Goal: Information Seeking & Learning: Learn about a topic

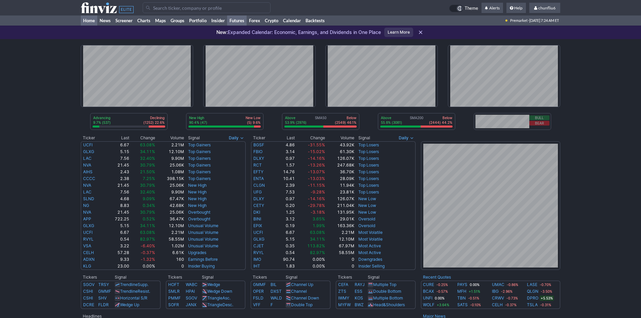
click at [240, 21] on link "Futures" at bounding box center [237, 20] width 20 height 10
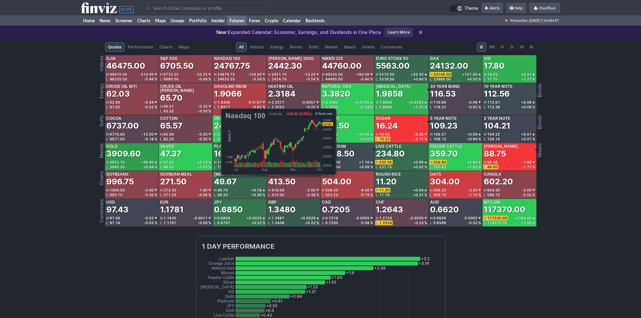
click at [218, 73] on span "24876.75" at bounding box center [225, 74] width 17 height 4
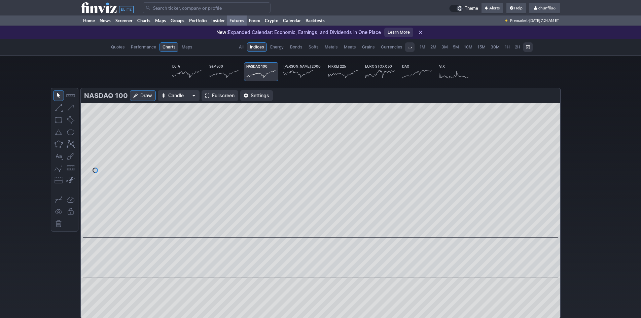
scroll to position [0, 42]
drag, startPoint x: 407, startPoint y: 99, endPoint x: 383, endPoint y: 99, distance: 24.6
click at [389, 99] on div "-134.00 (0.54%)" at bounding box center [416, 95] width 283 height 11
click at [221, 93] on span "Fullscreen" at bounding box center [223, 95] width 23 height 7
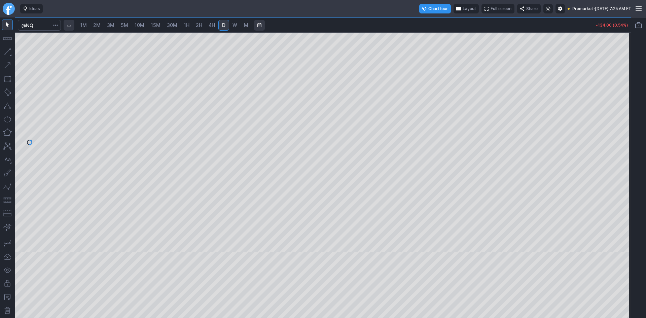
click at [143, 25] on span "10M" at bounding box center [140, 25] width 10 height 6
drag, startPoint x: 622, startPoint y: 117, endPoint x: 618, endPoint y: 142, distance: 25.0
click at [621, 141] on div at bounding box center [624, 140] width 14 height 203
click at [7, 202] on button "button" at bounding box center [7, 199] width 11 height 11
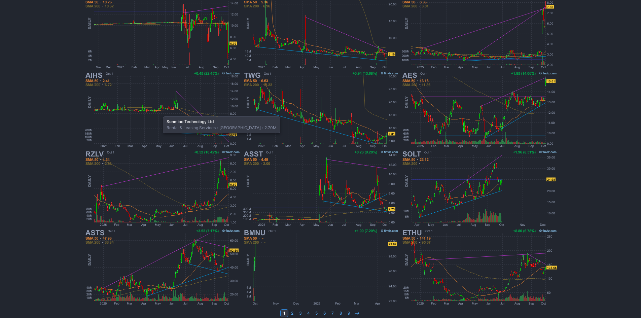
scroll to position [138, 0]
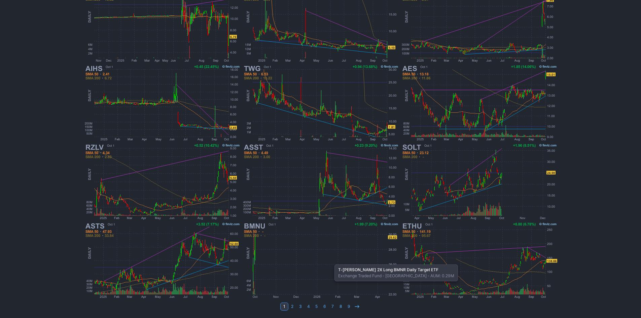
click at [331, 261] on img at bounding box center [320, 260] width 157 height 79
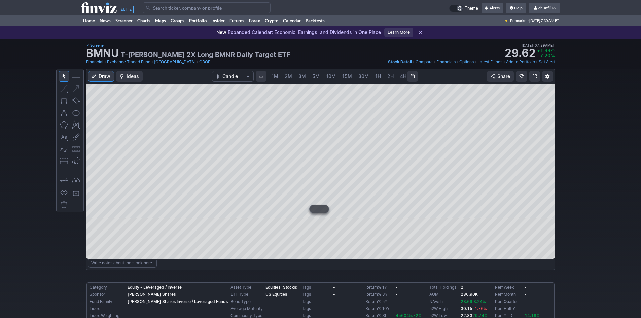
scroll to position [0, 36]
click at [534, 76] on span at bounding box center [535, 76] width 4 height 5
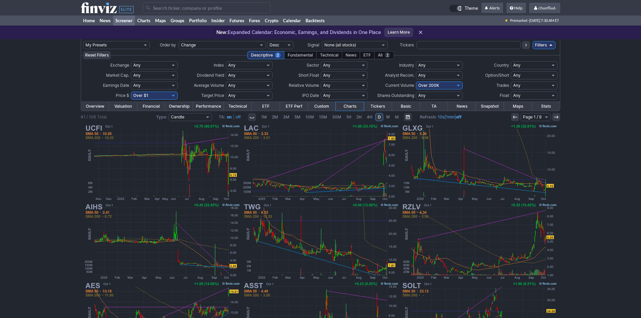
click at [174, 94] on select "Any Under $1 Under $2 Under $3 Under $4 Under $5 Under $7 Under $10 Under $15 U…" at bounding box center [154, 96] width 47 height 8
select select "o10"
click at [131, 92] on select "Any Under $1 Under $2 Under $3 Under $4 Under $5 Under $7 Under $10 Under $15 U…" at bounding box center [154, 96] width 47 height 8
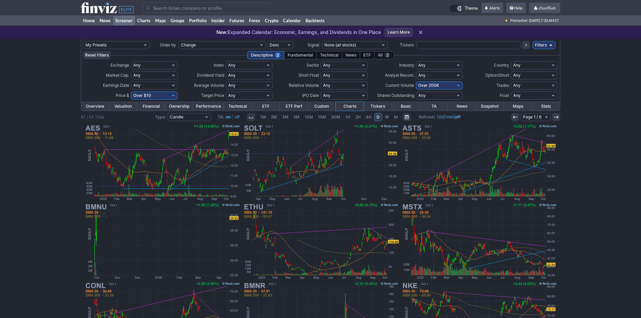
click at [432, 86] on select "Any Under 50K Under 100K Under 500K Under 750K Under 1M Over 0 Over 50K Over 10…" at bounding box center [439, 85] width 47 height 8
select select "o50"
click at [416, 81] on select "Any Under 50K Under 100K Under 500K Under 750K Under 1M Over 0 Over 50K Over 10…" at bounding box center [439, 85] width 47 height 8
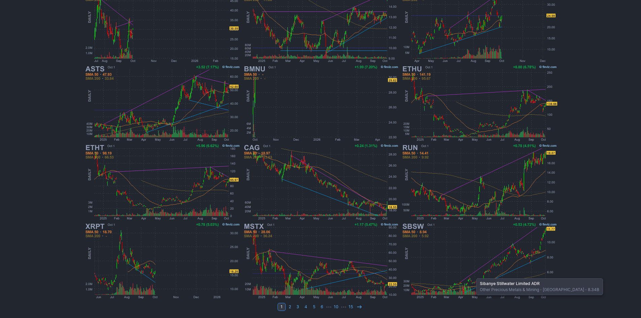
scroll to position [138, 0]
click at [359, 305] on icon at bounding box center [359, 306] width 5 height 5
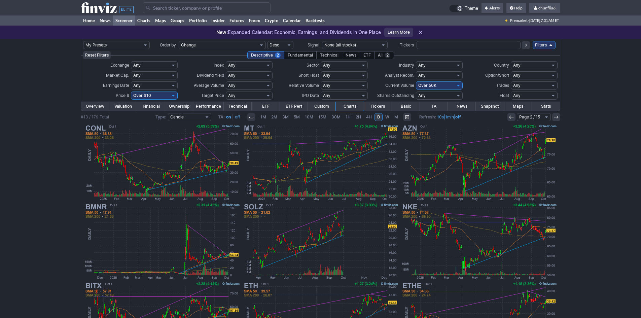
click at [448, 85] on select "Any Under 50K Under 100K Under 500K Under 750K Under 1M Over 0 Over 50K Over 10…" at bounding box center [439, 85] width 47 height 8
select select "o200"
click at [416, 81] on select "Any Under 50K Under 100K Under 500K Under 750K Under 1M Over 0 Over 50K Over 10…" at bounding box center [439, 85] width 47 height 8
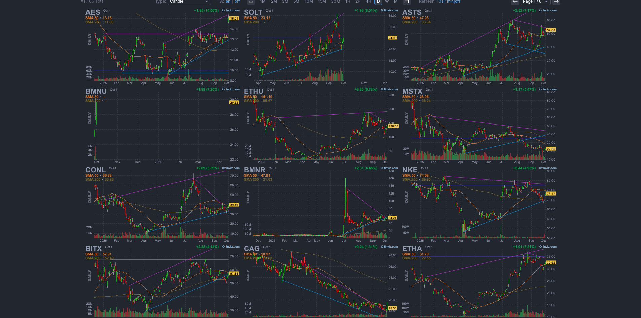
scroll to position [138, 0]
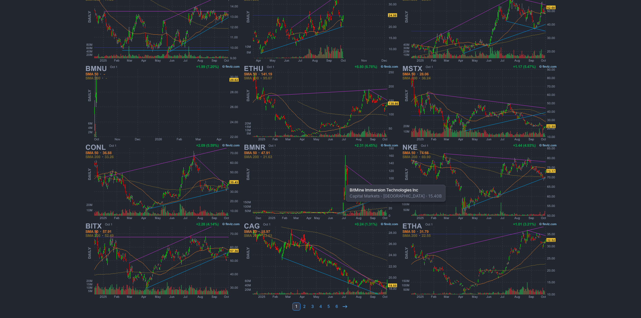
click at [342, 181] on img at bounding box center [320, 181] width 157 height 79
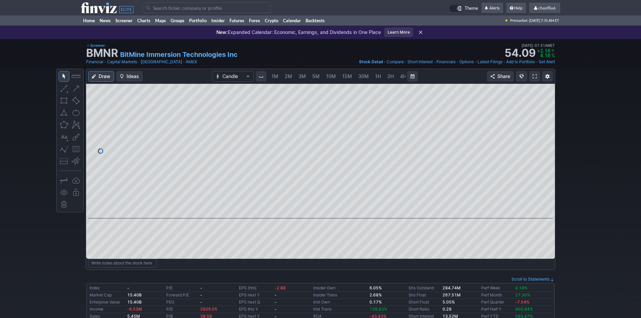
scroll to position [0, 36]
drag, startPoint x: 544, startPoint y: 173, endPoint x: 545, endPoint y: 143, distance: 29.9
click at [545, 143] on div at bounding box center [548, 149] width 14 height 118
drag, startPoint x: 545, startPoint y: 165, endPoint x: 548, endPoint y: 115, distance: 49.9
click at [548, 115] on div at bounding box center [548, 149] width 14 height 118
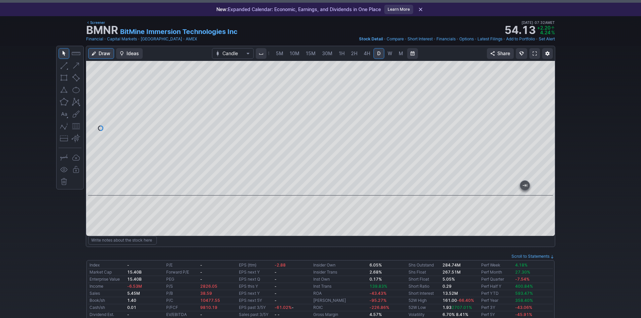
scroll to position [0, 0]
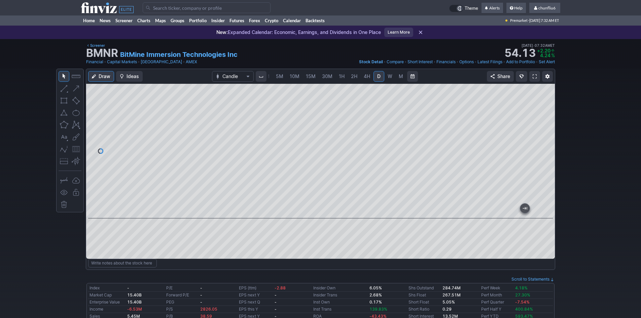
click at [536, 73] on link at bounding box center [534, 76] width 11 height 11
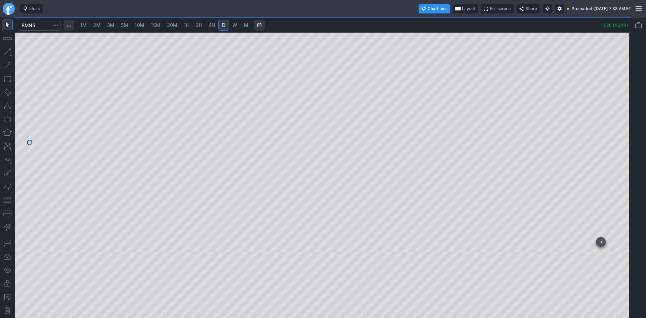
click at [462, 10] on span "Layout" at bounding box center [468, 8] width 13 height 7
click at [435, 23] on button "Layout" at bounding box center [433, 21] width 9 height 9
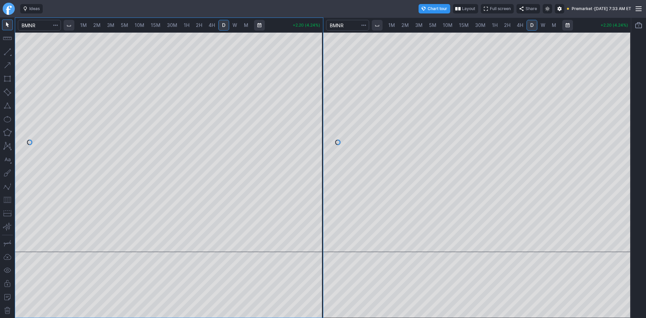
click at [448, 25] on span "10M" at bounding box center [448, 25] width 10 height 6
drag, startPoint x: 624, startPoint y: 84, endPoint x: 617, endPoint y: 111, distance: 27.6
click at [621, 103] on div at bounding box center [624, 140] width 14 height 203
drag, startPoint x: 625, startPoint y: 105, endPoint x: 625, endPoint y: 121, distance: 16.5
click at [625, 121] on div at bounding box center [624, 140] width 14 height 203
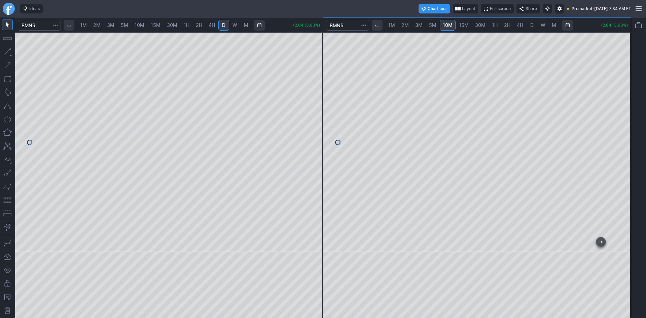
click at [5, 198] on button "button" at bounding box center [7, 199] width 11 height 11
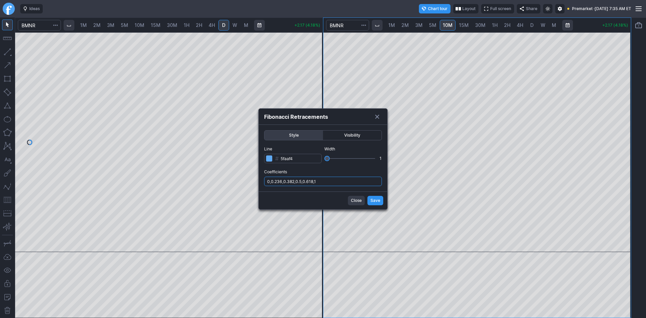
click at [341, 183] on input "0,0.236,0.382,0.5,0.618,1" at bounding box center [323, 181] width 118 height 9
type input "0,0.236,0.382,0.5,0.618,1,.786"
click at [373, 201] on span "Save" at bounding box center [375, 200] width 10 height 7
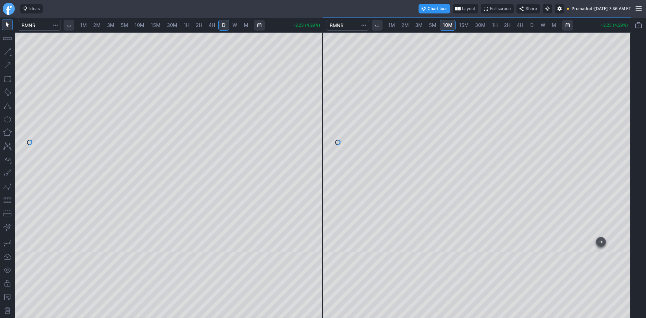
click at [82, 26] on span "1M" at bounding box center [83, 25] width 7 height 6
drag, startPoint x: 316, startPoint y: 90, endPoint x: 310, endPoint y: 111, distance: 21.9
click at [310, 111] on div at bounding box center [316, 140] width 14 height 203
drag, startPoint x: 316, startPoint y: 99, endPoint x: 310, endPoint y: 142, distance: 43.5
click at [310, 142] on div at bounding box center [316, 140] width 14 height 203
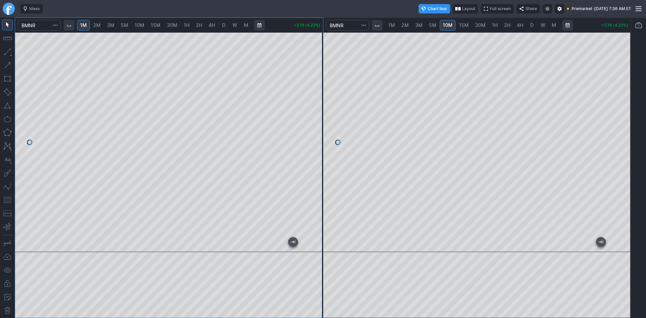
drag, startPoint x: 315, startPoint y: 153, endPoint x: 315, endPoint y: 170, distance: 17.5
click at [315, 170] on div at bounding box center [316, 140] width 14 height 203
click at [9, 199] on button "button" at bounding box center [7, 199] width 11 height 11
drag, startPoint x: 315, startPoint y: 123, endPoint x: 316, endPoint y: 144, distance: 20.5
click at [316, 144] on div at bounding box center [316, 140] width 14 height 203
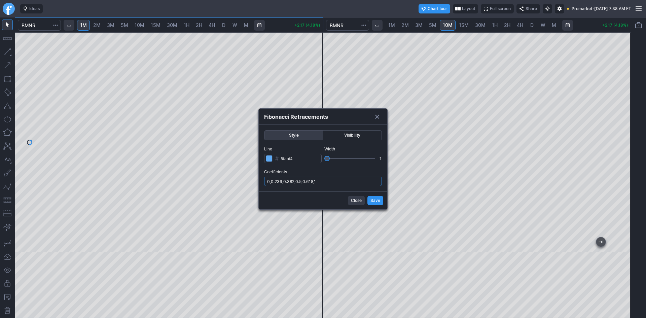
click at [331, 186] on input "0,0.236,0.382,0.5,0.618,1" at bounding box center [323, 181] width 118 height 9
type input "0,0.236,0.382,0.5,0.618,1,.786"
click at [377, 202] on span "Save" at bounding box center [375, 200] width 10 height 7
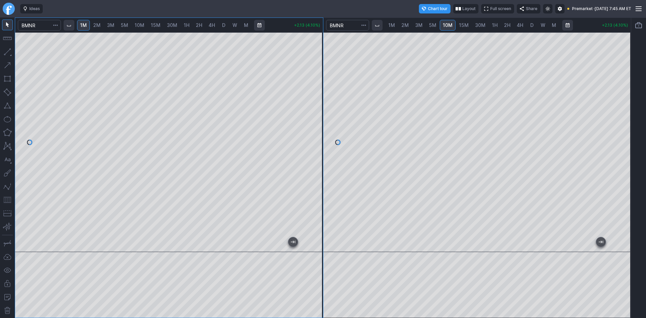
drag, startPoint x: 620, startPoint y: 77, endPoint x: 618, endPoint y: 137, distance: 59.6
click at [620, 138] on div at bounding box center [624, 140] width 14 height 203
drag, startPoint x: 625, startPoint y: 121, endPoint x: 626, endPoint y: 100, distance: 21.2
click at [626, 100] on div at bounding box center [624, 140] width 14 height 203
drag, startPoint x: 313, startPoint y: 112, endPoint x: 314, endPoint y: 95, distance: 17.8
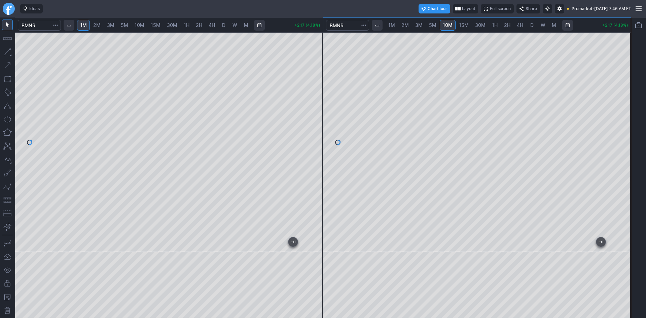
click at [314, 95] on div at bounding box center [316, 140] width 14 height 203
click at [9, 200] on button "button" at bounding box center [7, 199] width 11 height 11
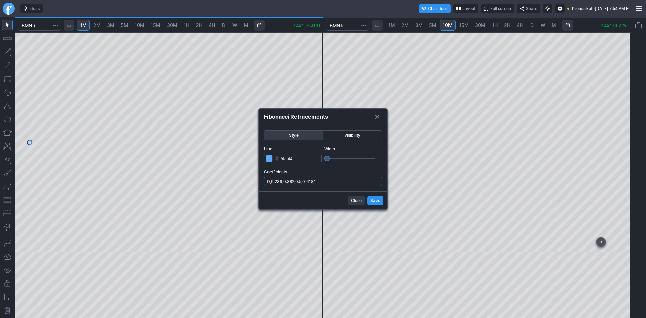
click at [332, 184] on input "0,0.236,0.382,0.5,0.618,1" at bounding box center [323, 181] width 118 height 9
type input "0,0.236,0.382,0.5,0.618,1,.786"
click at [375, 199] on span "Save" at bounding box center [375, 200] width 10 height 7
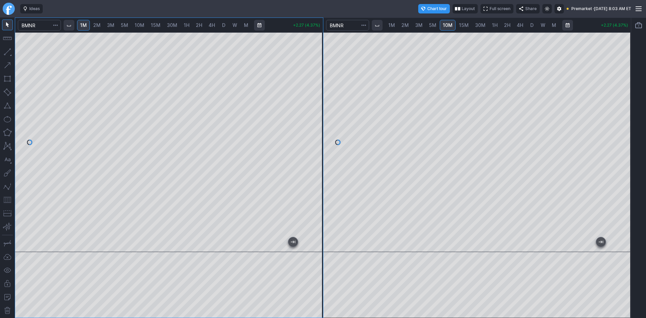
drag, startPoint x: 317, startPoint y: 115, endPoint x: 318, endPoint y: 110, distance: 5.5
click at [318, 110] on div at bounding box center [316, 140] width 14 height 203
drag, startPoint x: 623, startPoint y: 165, endPoint x: 623, endPoint y: 155, distance: 9.8
click at [625, 154] on div at bounding box center [624, 140] width 14 height 203
drag, startPoint x: 625, startPoint y: 100, endPoint x: 627, endPoint y: 95, distance: 5.0
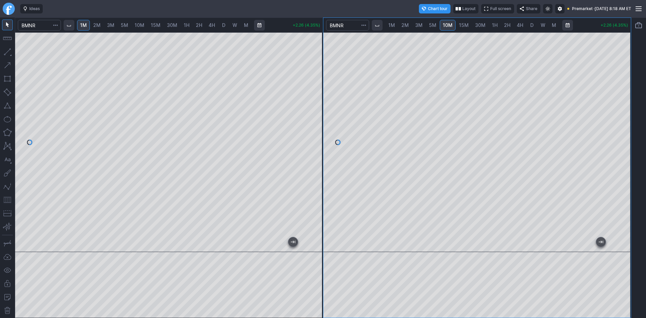
click at [627, 95] on div at bounding box center [624, 140] width 14 height 203
drag, startPoint x: 315, startPoint y: 129, endPoint x: 315, endPoint y: 107, distance: 22.2
click at [315, 107] on div at bounding box center [316, 140] width 14 height 203
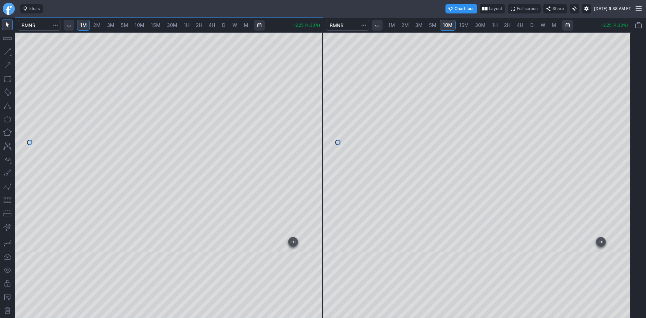
drag, startPoint x: 318, startPoint y: 148, endPoint x: 319, endPoint y: 162, distance: 14.1
click at [319, 162] on div at bounding box center [316, 140] width 14 height 203
click at [99, 22] on span "2M" at bounding box center [96, 25] width 7 height 6
drag, startPoint x: 315, startPoint y: 84, endPoint x: 312, endPoint y: 134, distance: 50.2
click at [312, 134] on div at bounding box center [316, 140] width 14 height 203
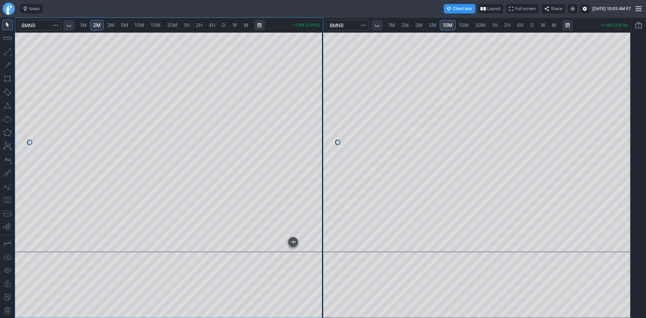
click at [7, 200] on button "button" at bounding box center [7, 199] width 11 height 11
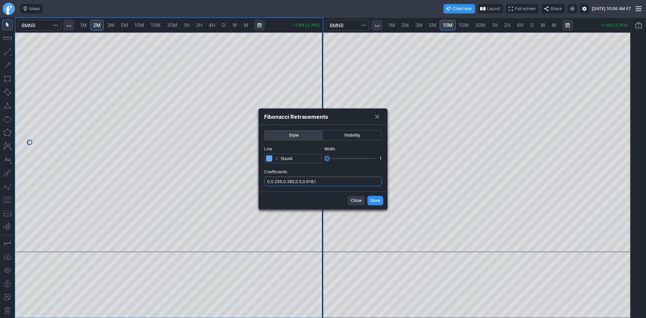
click at [332, 183] on input "0,0.236,0.382,0.5,0.618,1" at bounding box center [323, 181] width 118 height 9
type input "0,0.236,0.382,0.5,0.618,1,.786"
click at [380, 199] on button "Save" at bounding box center [375, 200] width 16 height 9
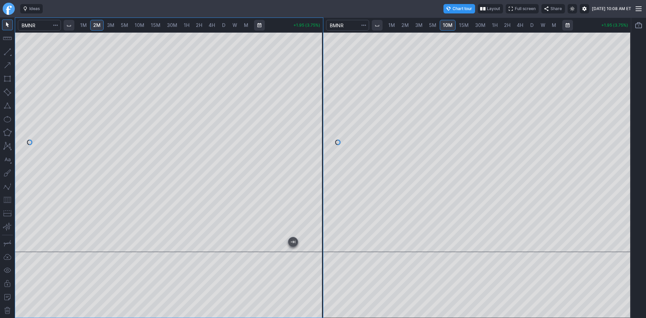
click at [7, 198] on button "button" at bounding box center [7, 199] width 11 height 11
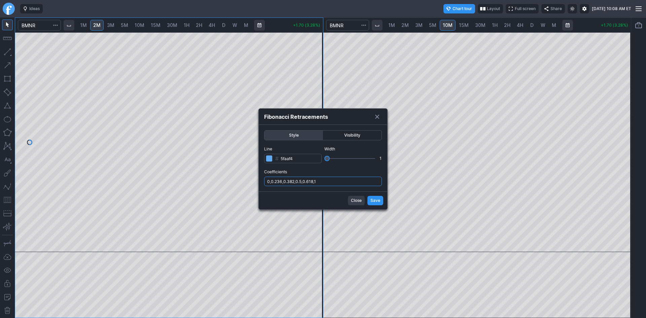
drag, startPoint x: 332, startPoint y: 182, endPoint x: 332, endPoint y: 186, distance: 4.0
click at [332, 182] on input "0,0.236,0.382,0.5,0.618,1" at bounding box center [323, 181] width 118 height 9
type input "0,0.236,0.382,0.5,0.618,1,.786"
click at [376, 198] on span "Save" at bounding box center [375, 200] width 10 height 7
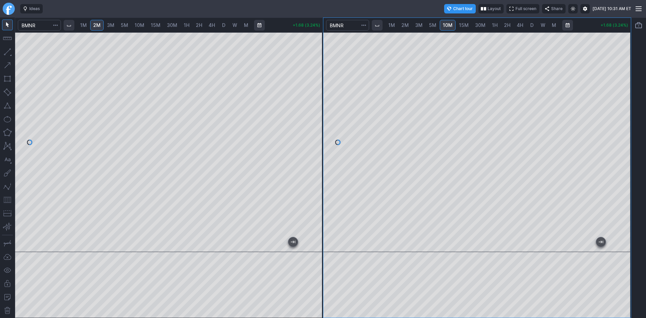
drag, startPoint x: 313, startPoint y: 167, endPoint x: 314, endPoint y: 156, distance: 11.1
click at [314, 156] on div at bounding box center [316, 140] width 14 height 203
drag, startPoint x: 316, startPoint y: 142, endPoint x: 316, endPoint y: 149, distance: 6.4
click at [316, 149] on div at bounding box center [316, 140] width 14 height 203
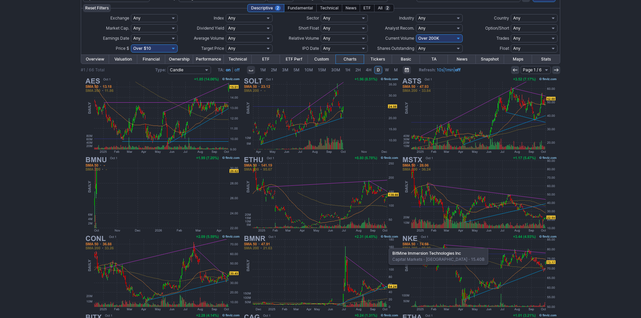
scroll to position [37, 0]
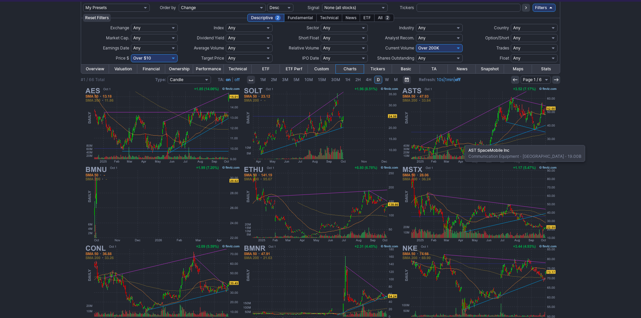
click at [462, 141] on img at bounding box center [478, 125] width 157 height 79
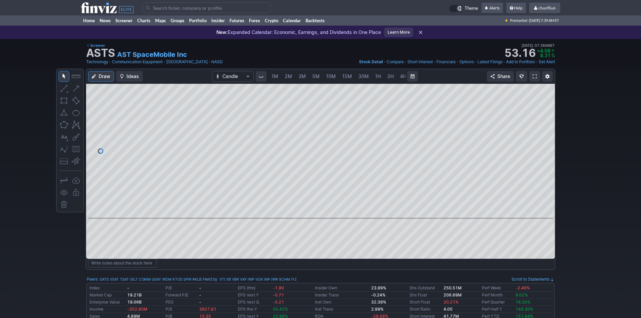
scroll to position [0, 36]
click at [534, 74] on span at bounding box center [535, 76] width 4 height 5
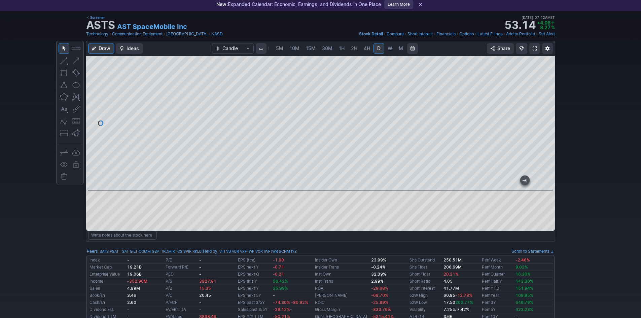
scroll to position [26, 0]
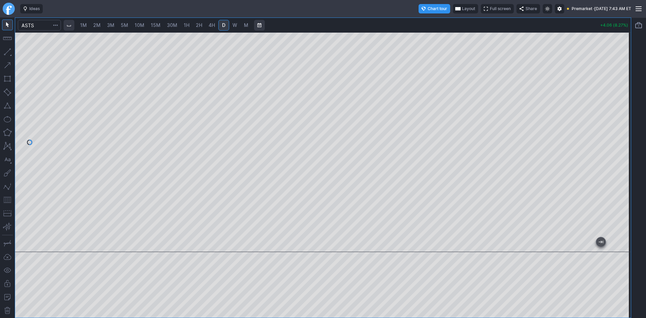
click at [462, 6] on span "Layout" at bounding box center [468, 8] width 13 height 7
click at [436, 20] on button "Layout" at bounding box center [433, 21] width 9 height 9
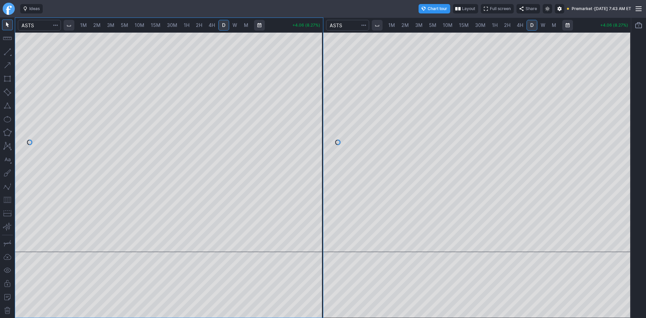
click at [450, 26] on span "10M" at bounding box center [448, 25] width 10 height 6
drag, startPoint x: 626, startPoint y: 93, endPoint x: 619, endPoint y: 109, distance: 17.5
click at [625, 105] on div at bounding box center [624, 140] width 14 height 203
drag, startPoint x: 624, startPoint y: 94, endPoint x: 617, endPoint y: 140, distance: 47.0
click at [622, 146] on div at bounding box center [624, 140] width 14 height 203
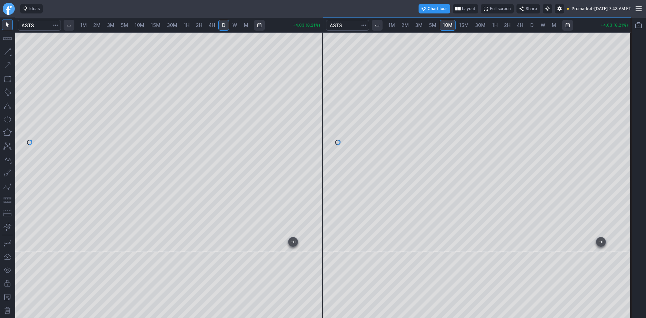
click at [476, 24] on span "30M" at bounding box center [480, 25] width 10 height 6
drag, startPoint x: 618, startPoint y: 80, endPoint x: 618, endPoint y: 89, distance: 9.1
click at [618, 89] on div at bounding box center [624, 140] width 14 height 203
click at [10, 199] on button "button" at bounding box center [7, 199] width 11 height 11
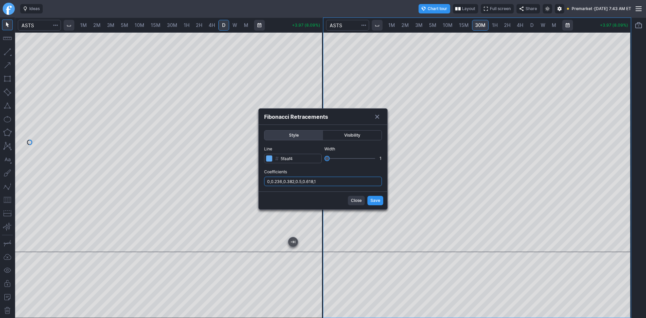
click at [338, 185] on input "0,0.236,0.382,0.5,0.618,1" at bounding box center [323, 181] width 118 height 9
type input "0,0.236,0.382,0.5,0.618,1,.786"
click at [375, 201] on span "Save" at bounding box center [375, 200] width 10 height 7
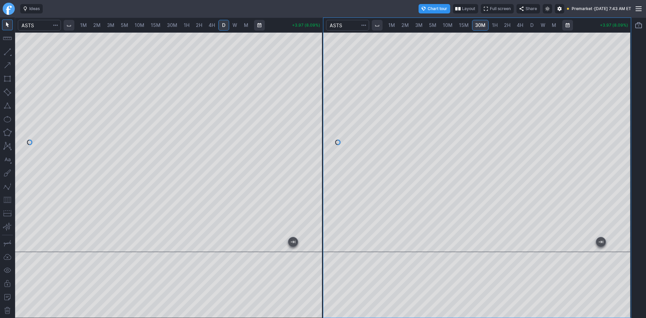
drag, startPoint x: 312, startPoint y: 115, endPoint x: 313, endPoint y: 134, distance: 19.5
click at [313, 134] on div at bounding box center [316, 140] width 14 height 203
click at [89, 24] on link "1M" at bounding box center [83, 25] width 13 height 11
click at [307, 161] on div at bounding box center [169, 142] width 308 height 220
click at [101, 24] on span "2M" at bounding box center [96, 25] width 7 height 6
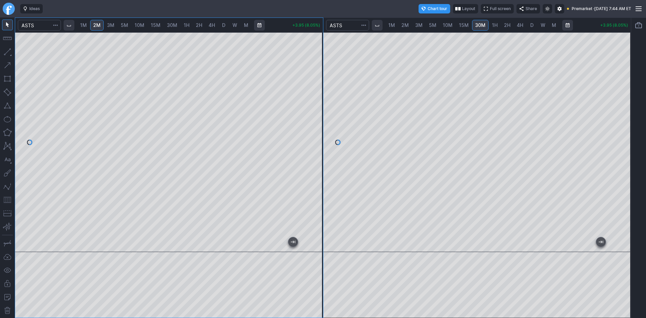
drag, startPoint x: 316, startPoint y: 123, endPoint x: 311, endPoint y: 141, distance: 18.0
click at [311, 141] on div at bounding box center [316, 140] width 14 height 203
click at [6, 199] on button "button" at bounding box center [7, 199] width 11 height 11
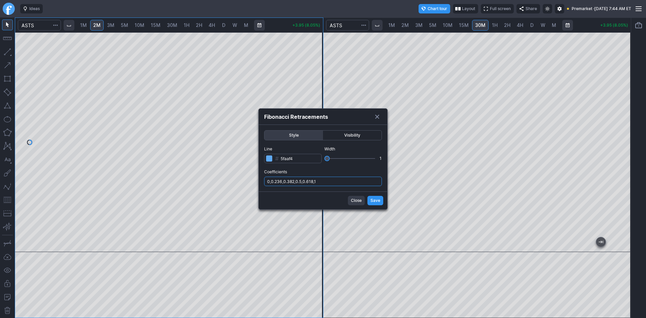
drag, startPoint x: 324, startPoint y: 183, endPoint x: 329, endPoint y: 186, distance: 6.5
click at [325, 183] on input "0,0.236,0.382,0.5,0.618,1" at bounding box center [323, 181] width 118 height 9
type input "0,0.236,0.382,0.5,0.618,1,.786"
click at [377, 202] on span "Save" at bounding box center [375, 200] width 10 height 7
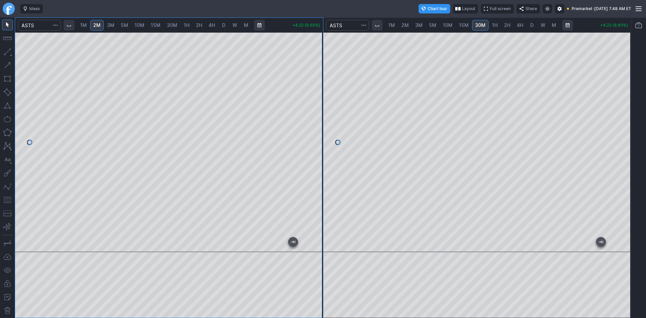
drag, startPoint x: 8, startPoint y: 201, endPoint x: 13, endPoint y: 201, distance: 5.7
click at [8, 201] on button "button" at bounding box center [7, 199] width 11 height 11
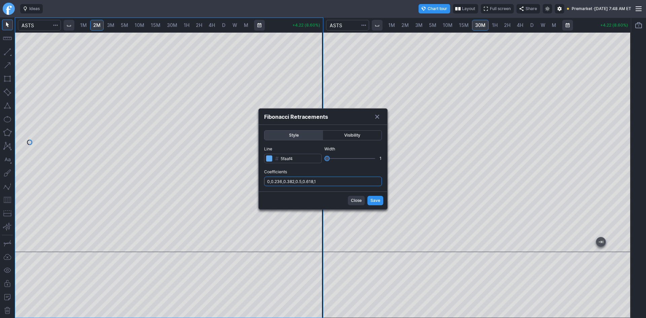
click at [337, 182] on input "0,0.236,0.382,0.5,0.618,1" at bounding box center [323, 181] width 118 height 9
type input "0,0.236,0.382,0.5,0.618,1,.786"
click at [374, 199] on span "Save" at bounding box center [375, 200] width 10 height 7
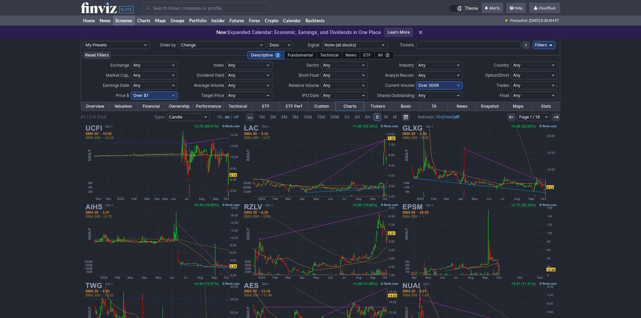
click at [165, 8] on input "Search" at bounding box center [207, 7] width 128 height 11
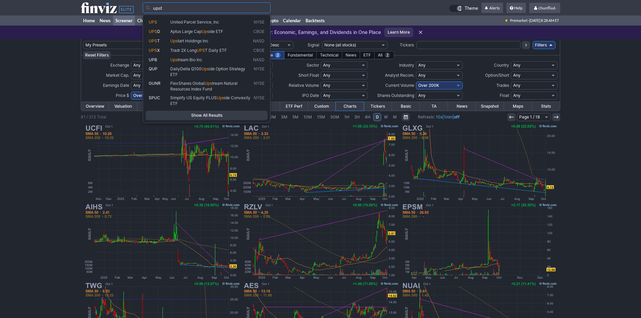
type input "upst"
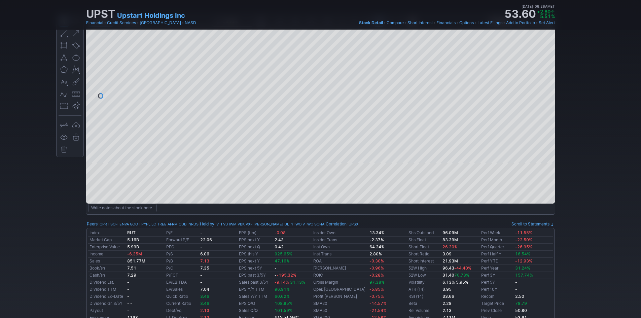
scroll to position [34, 0]
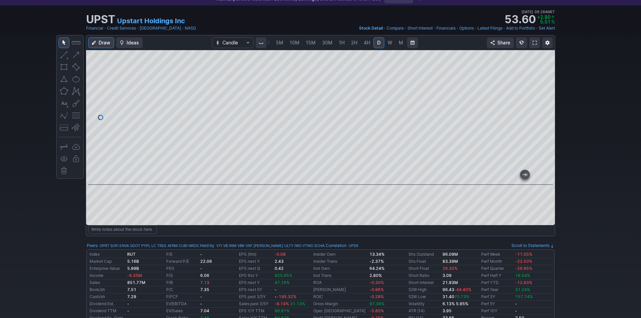
click at [532, 41] on link at bounding box center [534, 42] width 11 height 11
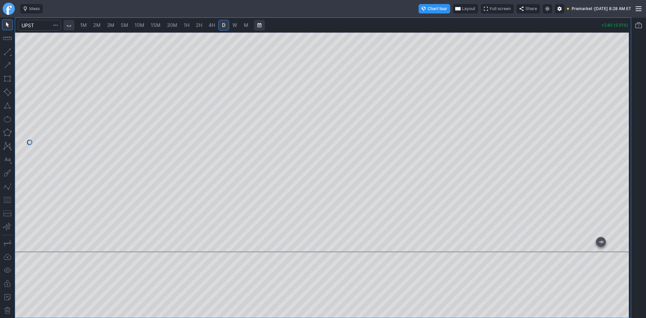
click at [462, 6] on span "Layout" at bounding box center [468, 8] width 13 height 7
click at [436, 21] on button "Layout" at bounding box center [433, 21] width 9 height 9
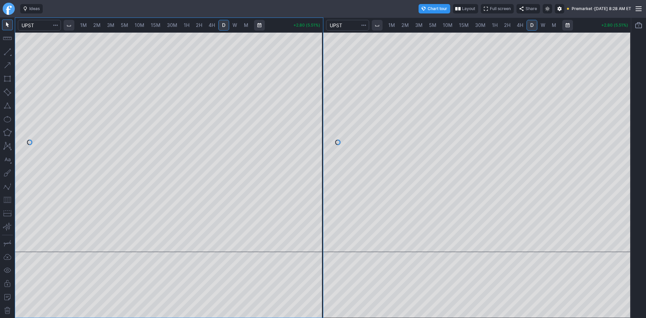
click at [85, 25] on span "1M" at bounding box center [83, 25] width 7 height 6
click at [309, 140] on div at bounding box center [169, 142] width 308 height 220
click at [347, 240] on div "1M 2M 3M 5M 10M 15M 30M 1H 2H 4H D W M +2.70 (5.31%) 1M 2M 3M 5M 10M 15M 30M 1H…" at bounding box center [323, 167] width 616 height 300
drag, startPoint x: 316, startPoint y: 155, endPoint x: 315, endPoint y: 163, distance: 7.9
click at [315, 163] on div at bounding box center [316, 140] width 14 height 203
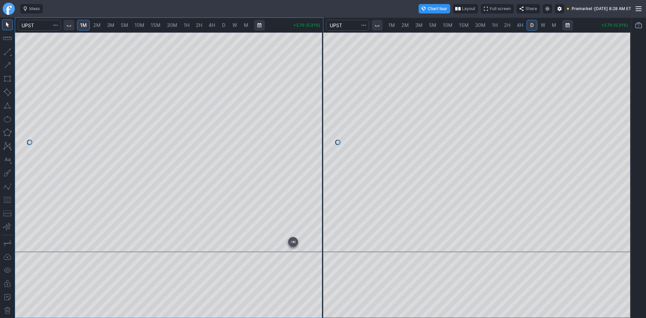
drag, startPoint x: 5, startPoint y: 199, endPoint x: 8, endPoint y: 198, distance: 3.4
click at [6, 198] on button "button" at bounding box center [7, 199] width 11 height 11
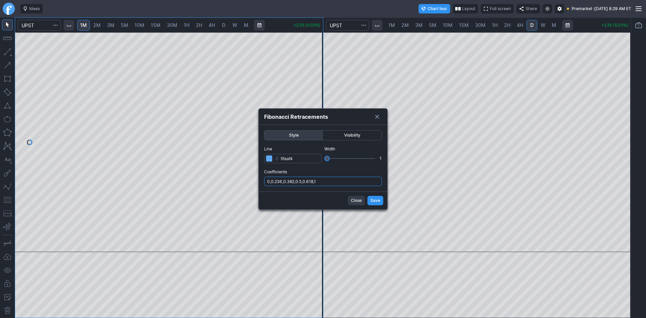
click at [329, 180] on input "0,0.236,0.382,0.5,0.618,1" at bounding box center [323, 181] width 118 height 9
type input "0,0.236,0.382,0.5,0.618,1,.786"
click at [370, 199] on button "Save" at bounding box center [375, 200] width 16 height 9
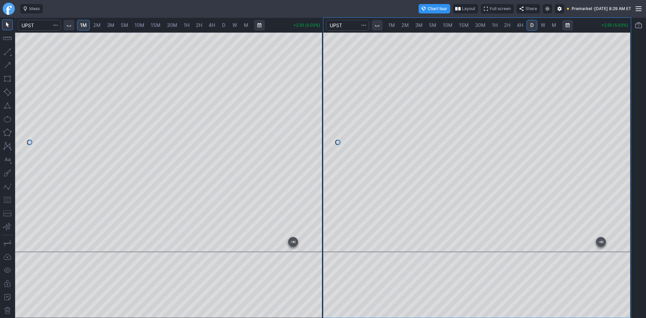
click at [449, 25] on span "10M" at bounding box center [448, 25] width 10 height 6
drag, startPoint x: 625, startPoint y: 182, endPoint x: 624, endPoint y: 176, distance: 5.7
click at [624, 176] on div at bounding box center [624, 140] width 14 height 203
drag, startPoint x: 621, startPoint y: 164, endPoint x: 621, endPoint y: 176, distance: 12.8
click at [621, 176] on div at bounding box center [624, 140] width 14 height 203
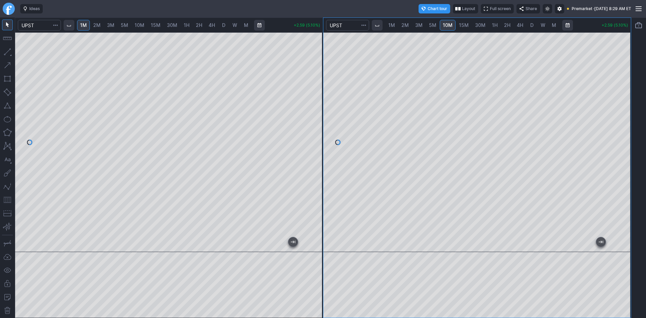
click at [8, 199] on button "button" at bounding box center [7, 199] width 11 height 11
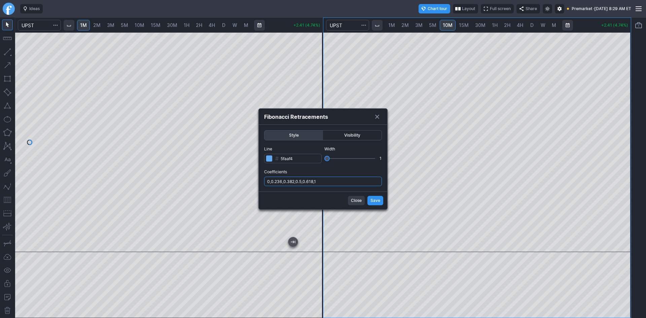
click at [342, 184] on input "0,0.236,0.382,0.5,0.618,1" at bounding box center [323, 181] width 118 height 9
type input "0,0.236,0.382,0.5,0.618,1,.786"
click at [377, 200] on span "Save" at bounding box center [375, 200] width 10 height 7
click at [374, 200] on span "Save" at bounding box center [375, 200] width 10 height 7
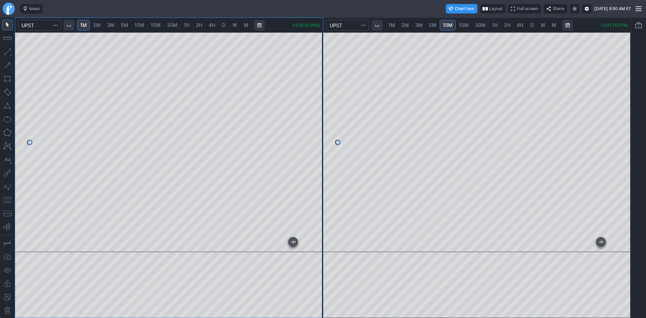
drag, startPoint x: 315, startPoint y: 114, endPoint x: 318, endPoint y: 99, distance: 16.2
click at [318, 99] on div at bounding box center [316, 140] width 14 height 203
click at [313, 52] on div at bounding box center [316, 140] width 14 height 203
click at [98, 25] on span "2M" at bounding box center [96, 25] width 7 height 6
drag, startPoint x: 320, startPoint y: 100, endPoint x: 320, endPoint y: 117, distance: 17.2
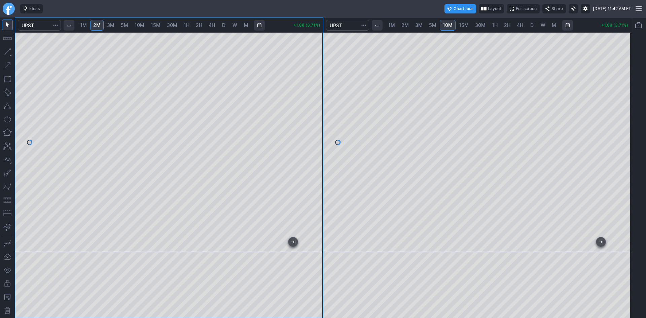
click at [320, 117] on div at bounding box center [316, 140] width 14 height 203
click at [7, 199] on button "button" at bounding box center [7, 199] width 11 height 11
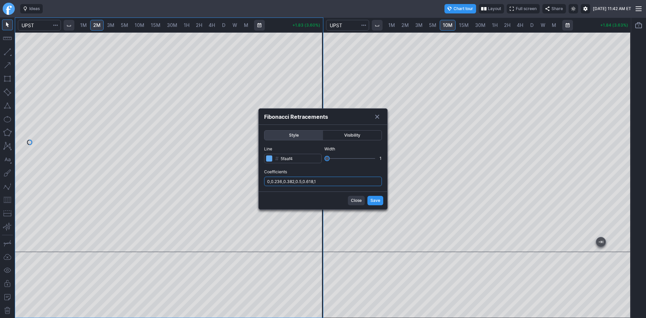
click at [330, 179] on input "0,0.236,0.382,0.5,0.618,1" at bounding box center [323, 181] width 118 height 9
type input "0,0.236,0.382,0.5,0.618,1,.786"
click at [369, 200] on button "Save" at bounding box center [375, 200] width 16 height 9
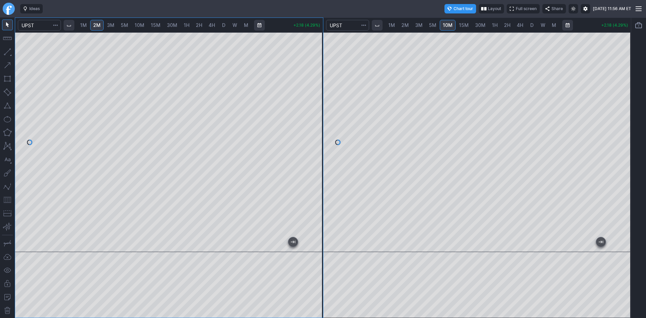
drag, startPoint x: 315, startPoint y: 84, endPoint x: 314, endPoint y: 103, distance: 18.9
click at [314, 103] on div at bounding box center [316, 140] width 14 height 203
click at [7, 106] on button "button" at bounding box center [7, 105] width 11 height 11
drag, startPoint x: 318, startPoint y: 97, endPoint x: 317, endPoint y: 88, distance: 8.8
click at [317, 88] on div at bounding box center [316, 140] width 14 height 203
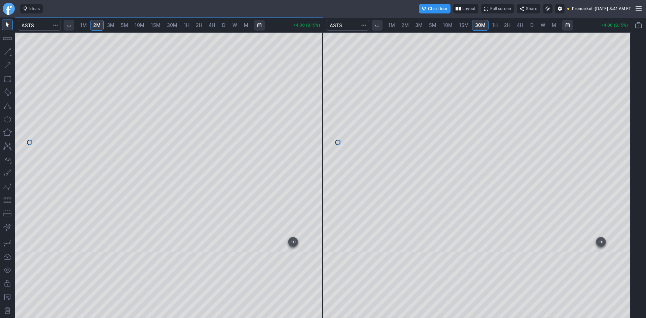
drag, startPoint x: 318, startPoint y: 155, endPoint x: 318, endPoint y: 138, distance: 17.2
click at [318, 138] on div at bounding box center [316, 140] width 14 height 203
drag, startPoint x: 317, startPoint y: 146, endPoint x: 312, endPoint y: 130, distance: 17.1
click at [312, 130] on div at bounding box center [316, 140] width 14 height 203
click at [317, 140] on div at bounding box center [316, 140] width 14 height 203
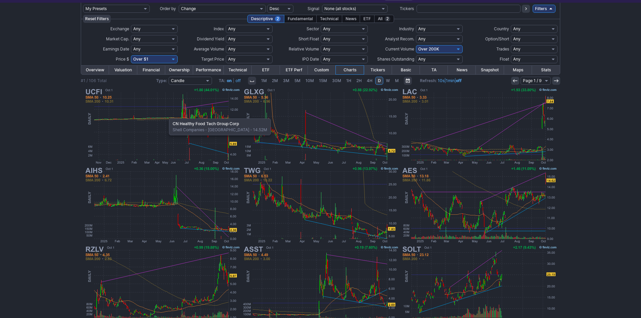
scroll to position [4, 0]
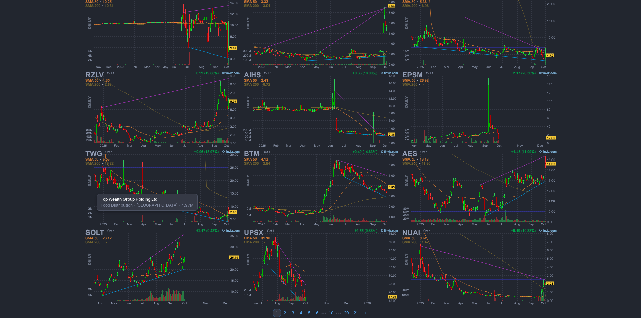
scroll to position [138, 0]
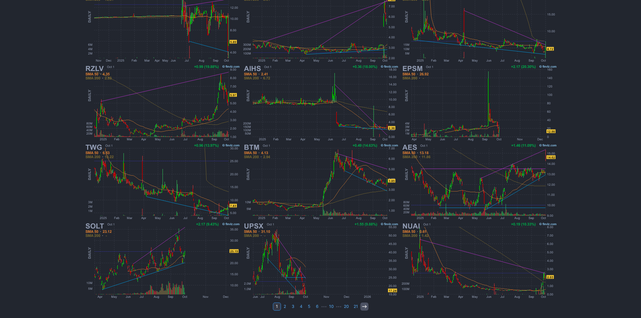
click at [363, 306] on icon at bounding box center [364, 306] width 5 height 5
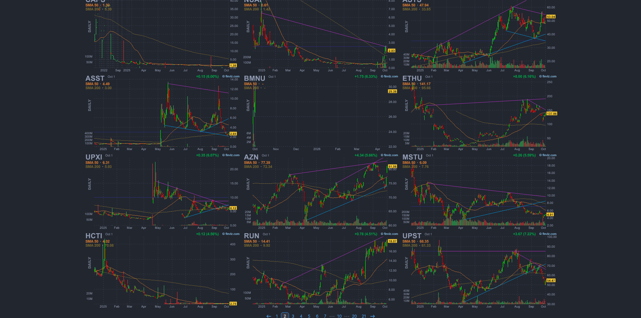
scroll to position [135, 0]
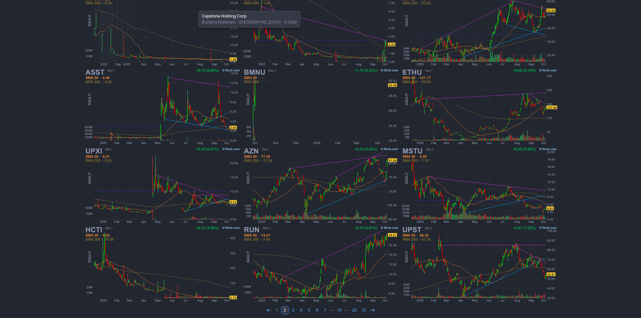
scroll to position [135, 0]
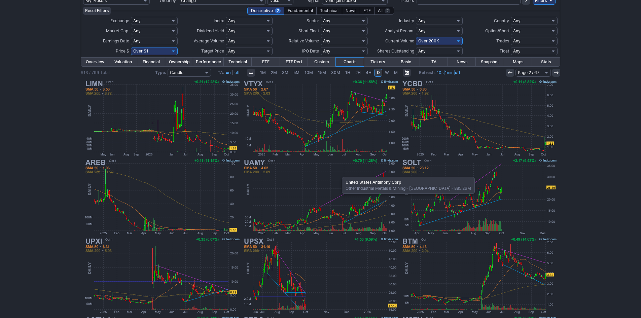
scroll to position [34, 0]
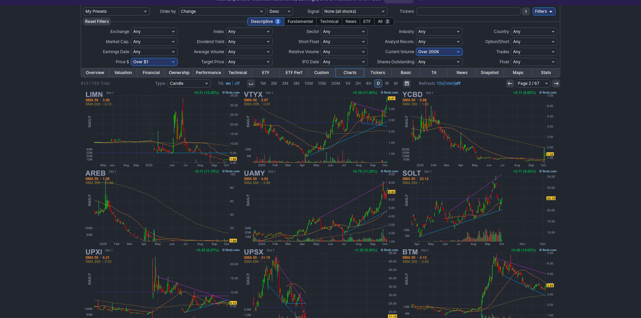
click at [508, 83] on use at bounding box center [510, 83] width 4 height 3
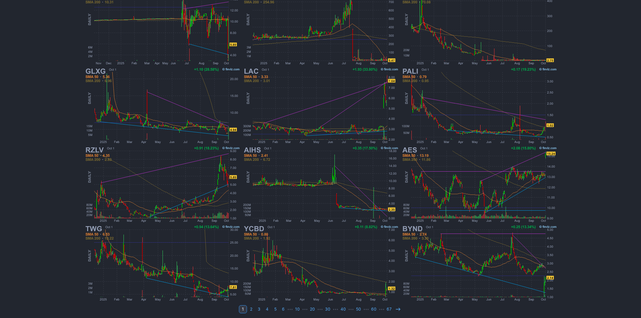
scroll to position [138, 0]
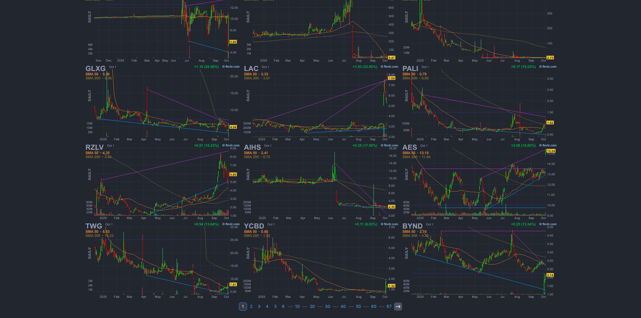
click at [399, 308] on icon at bounding box center [397, 306] width 5 height 5
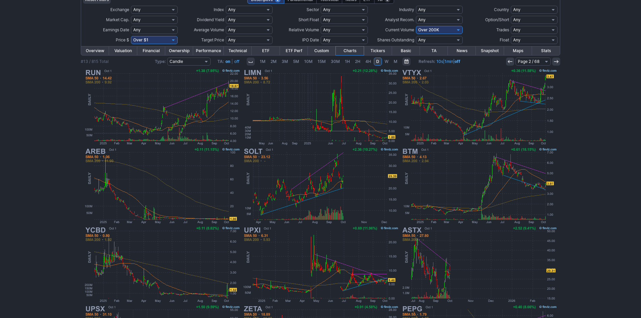
scroll to position [67, 0]
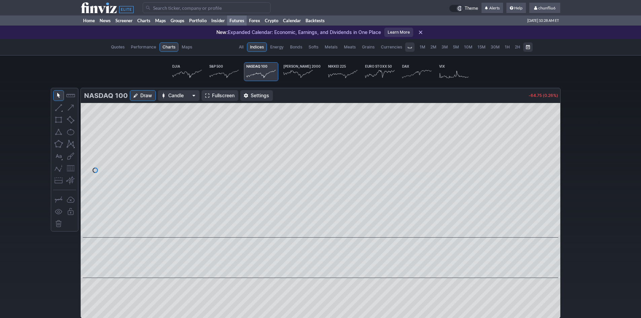
scroll to position [0, 42]
click at [89, 19] on link "Home" at bounding box center [89, 20] width 16 height 10
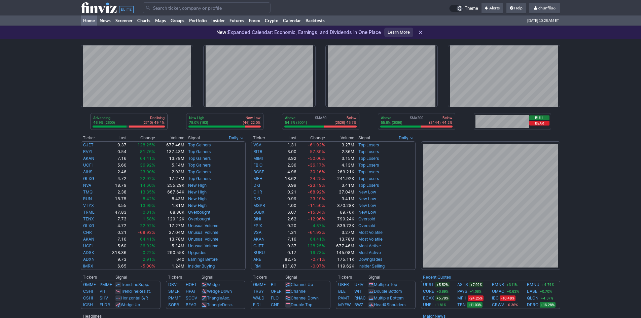
scroll to position [33, 0]
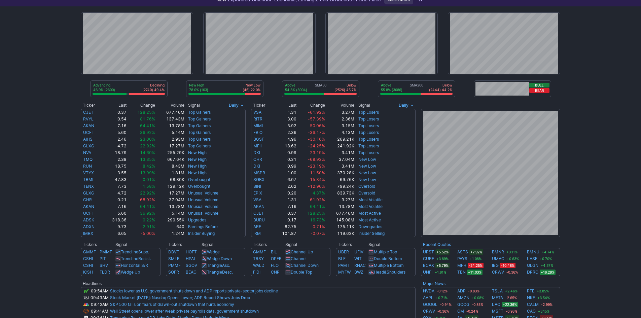
click at [617, 113] on div "Advancing 46.9% (2600) Declining (2740) 49.4% New High 78.0% (163) New Low (46)…" at bounding box center [320, 253] width 641 height 494
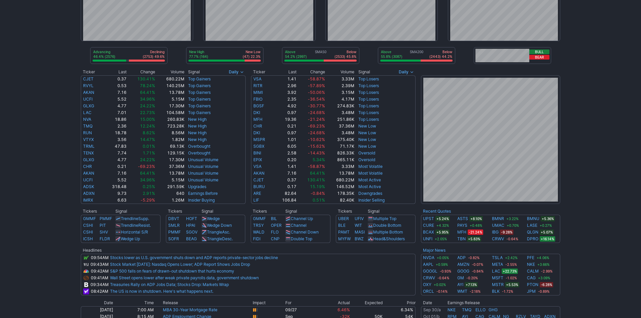
scroll to position [66, 0]
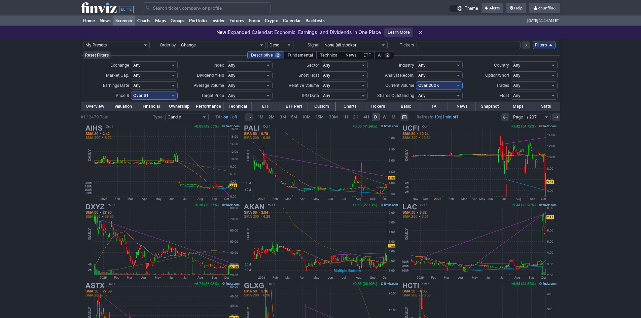
click at [166, 9] on input "Search" at bounding box center [207, 7] width 128 height 11
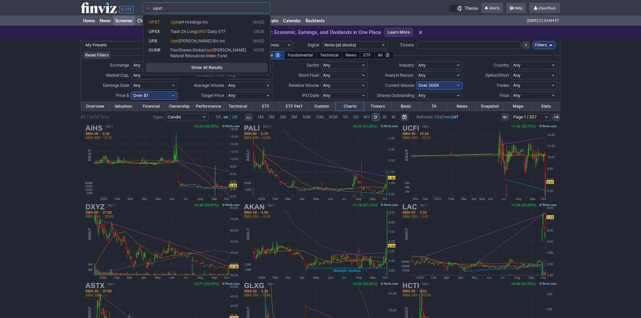
type input "upst"
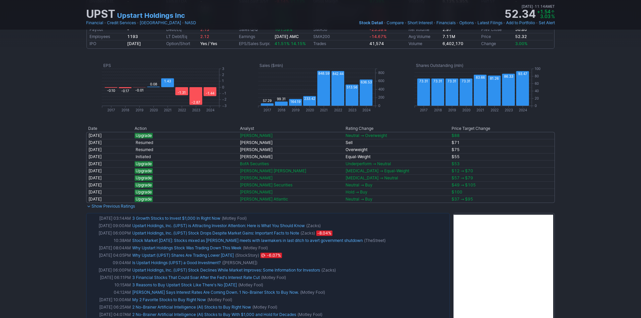
scroll to position [336, 0]
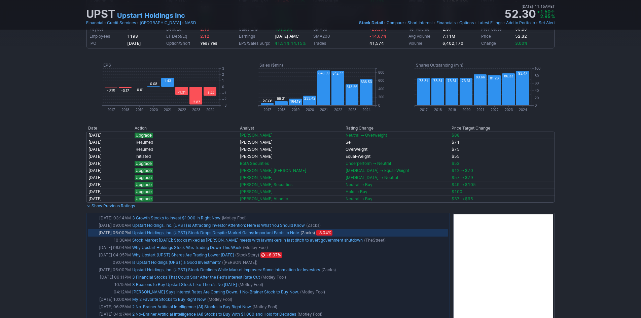
click at [288, 233] on link "Upstart Holdings, Inc. (UPST) Stock Drops Despite Market Gains: Important Facts…" at bounding box center [215, 232] width 167 height 5
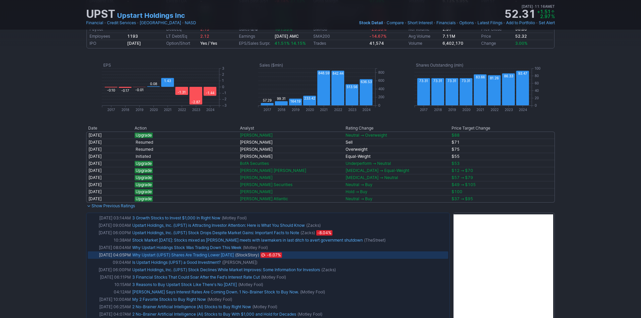
click at [210, 256] on link "Why Upstart (UPST) Shares Are Trading Lower Today" at bounding box center [183, 254] width 102 height 5
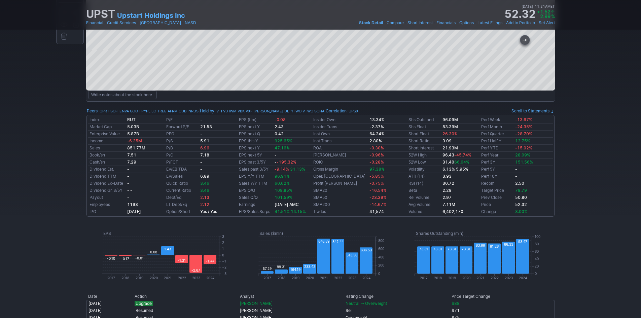
scroll to position [0, 0]
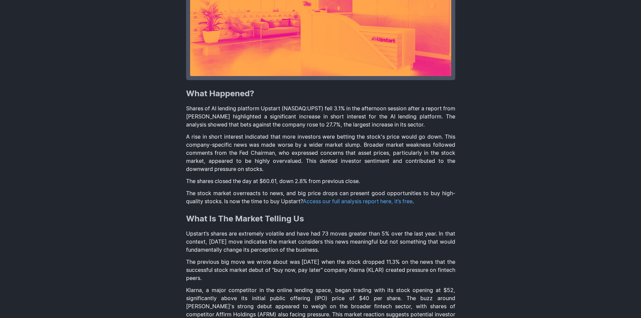
scroll to position [235, 0]
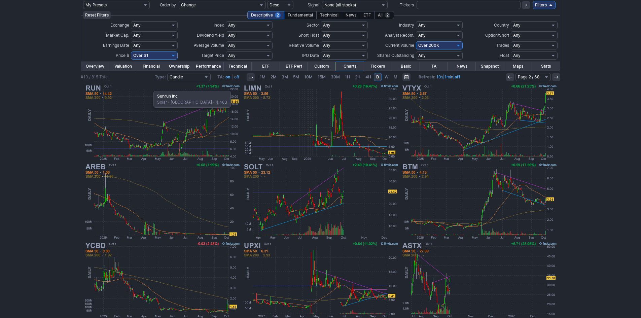
scroll to position [34, 0]
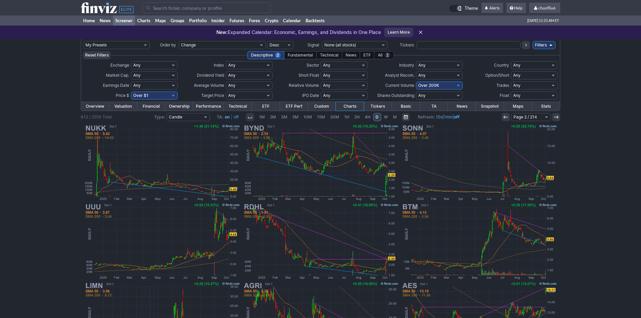
click at [506, 118] on icon at bounding box center [505, 116] width 5 height 5
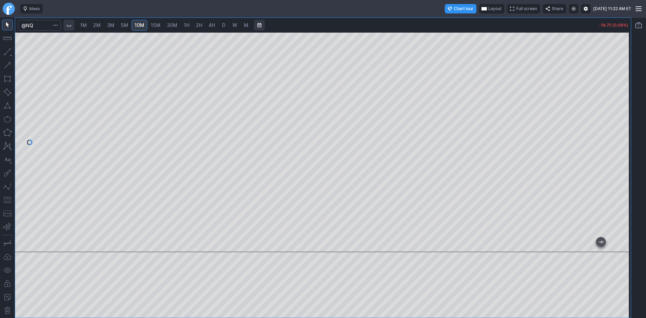
drag, startPoint x: 624, startPoint y: 106, endPoint x: 620, endPoint y: 118, distance: 12.2
click at [624, 117] on div at bounding box center [624, 140] width 14 height 203
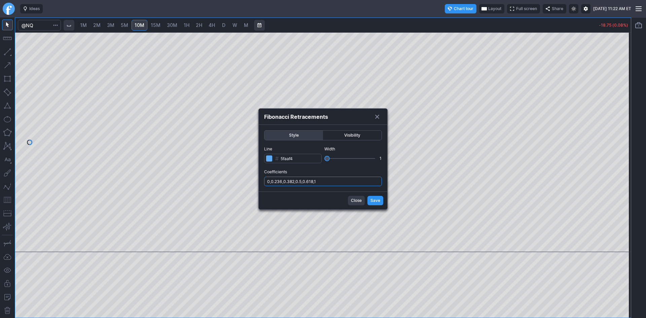
click at [341, 179] on input "0,0.236,0.382,0.5,0.618,1" at bounding box center [323, 181] width 118 height 9
type input "0,0.236,0.382,0.5,0.618,1,.786"
click at [370, 201] on button "Save" at bounding box center [375, 200] width 16 height 9
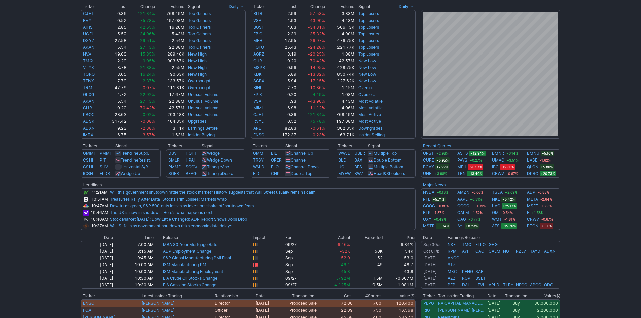
scroll to position [135, 0]
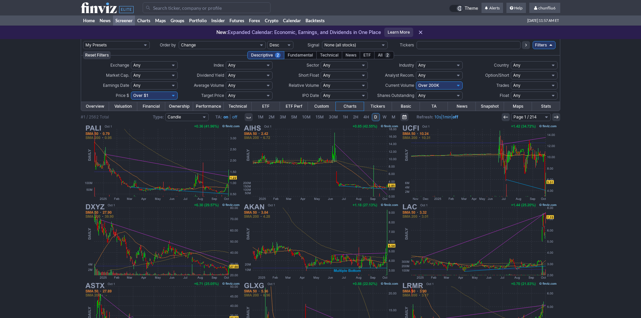
click at [435, 86] on select "Any Under 50K Under 100K Under 500K Under 750K Under 1M Over 0 Over 50K Over 10…" at bounding box center [439, 85] width 47 height 8
select select "o400"
click at [416, 81] on select "Any Under 50K Under 100K Under 500K Under 750K Under 1M Over 0 Over 50K Over 10…" at bounding box center [439, 85] width 47 height 8
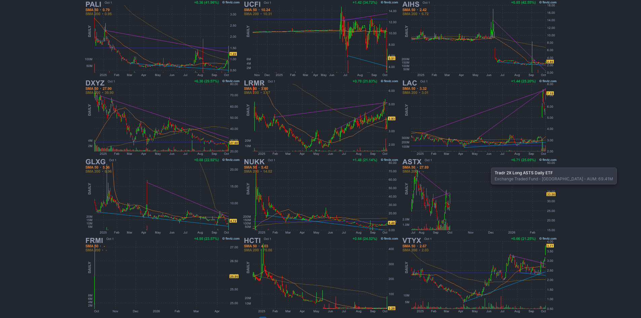
scroll to position [138, 0]
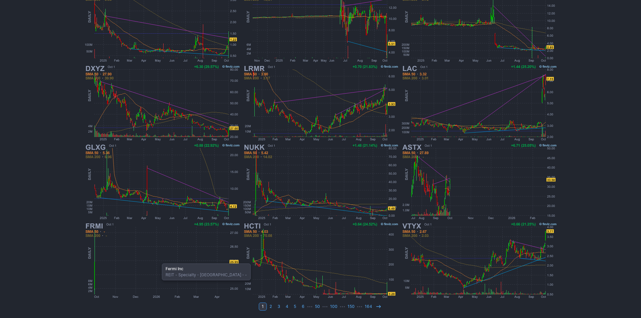
click at [158, 260] on img at bounding box center [161, 260] width 157 height 79
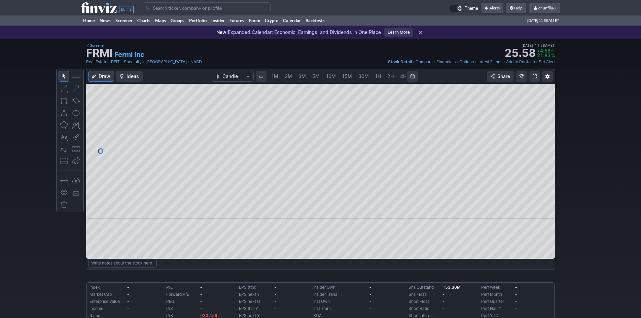
scroll to position [0, 36]
click at [279, 77] on span "5M" at bounding box center [279, 76] width 7 height 6
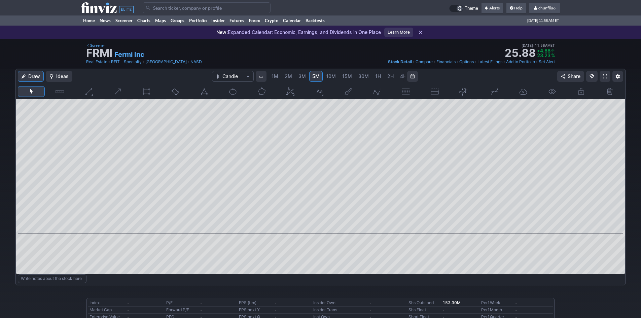
click at [277, 77] on span "1M" at bounding box center [274, 76] width 7 height 6
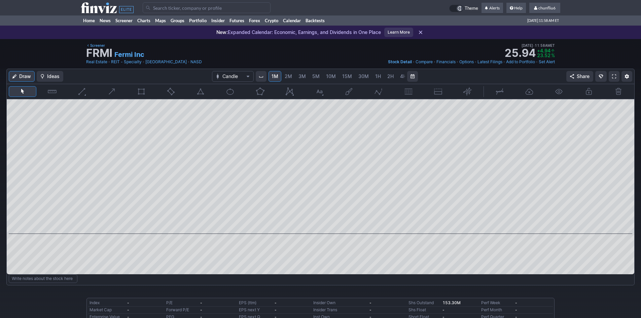
drag, startPoint x: 627, startPoint y: 157, endPoint x: 628, endPoint y: 184, distance: 26.6
click at [628, 184] on div at bounding box center [627, 165] width 14 height 118
drag, startPoint x: 626, startPoint y: 138, endPoint x: 624, endPoint y: 161, distance: 24.0
click at [624, 161] on div at bounding box center [627, 165] width 14 height 118
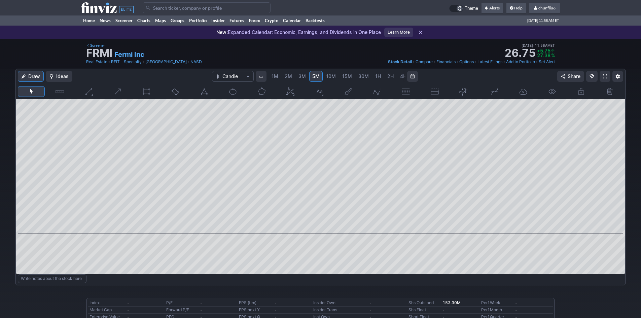
scroll to position [0, 36]
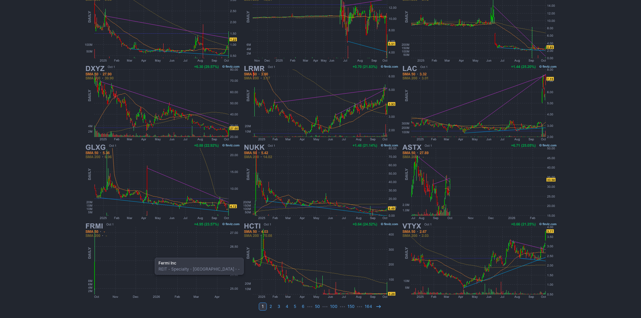
click at [151, 254] on img at bounding box center [161, 260] width 157 height 79
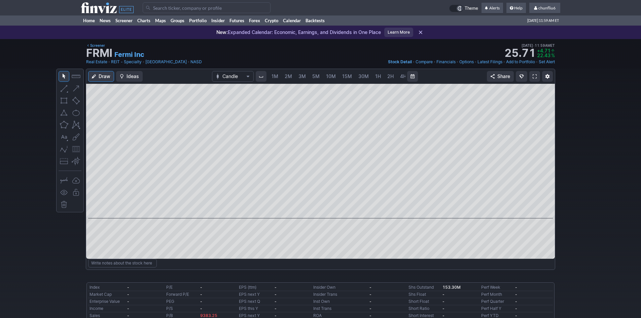
scroll to position [0, 36]
click at [534, 77] on span at bounding box center [535, 76] width 4 height 5
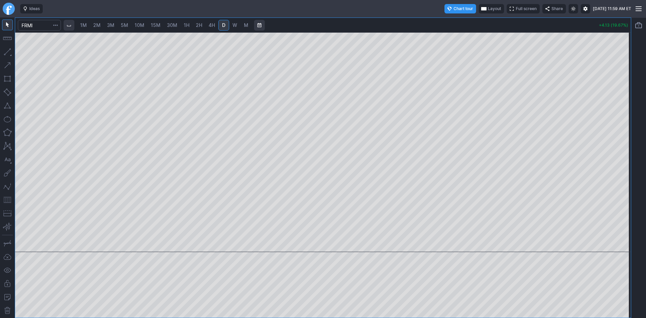
click at [86, 26] on span "1M" at bounding box center [83, 25] width 7 height 6
click at [616, 164] on div at bounding box center [323, 142] width 616 height 220
drag, startPoint x: 625, startPoint y: 132, endPoint x: 624, endPoint y: 145, distance: 13.2
click at [624, 145] on div at bounding box center [624, 140] width 14 height 203
click at [8, 201] on button "button" at bounding box center [7, 199] width 11 height 11
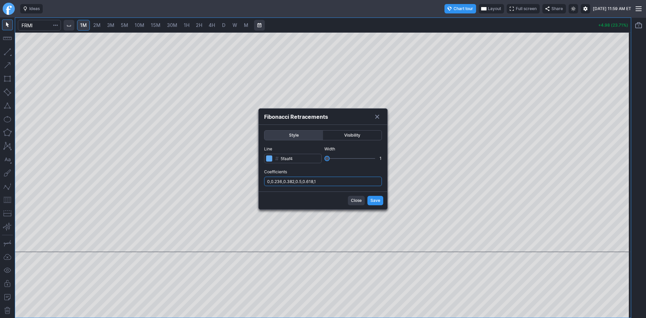
click at [351, 183] on input "0,0.236,0.382,0.5,0.618,1" at bounding box center [323, 181] width 118 height 9
type input "0,0.236,0.382,0.5,0.618,1,.786"
click at [370, 201] on button "Save" at bounding box center [375, 200] width 16 height 9
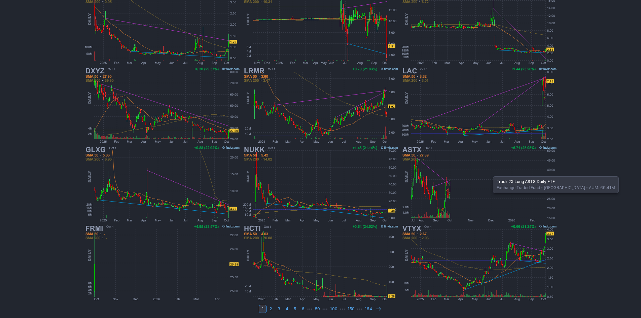
scroll to position [138, 0]
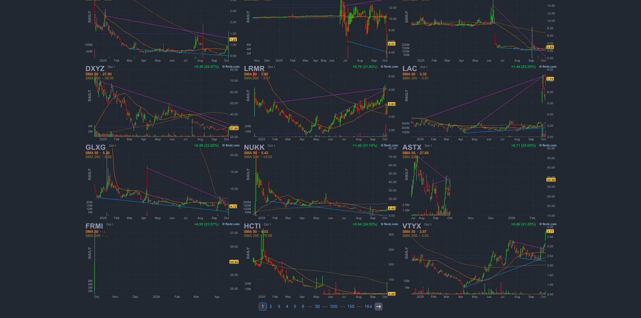
click at [376, 309] on icon at bounding box center [378, 306] width 5 height 5
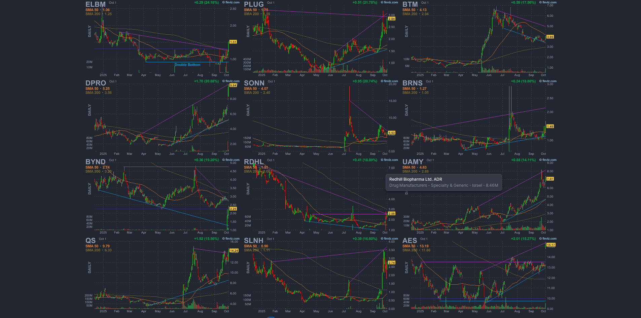
scroll to position [138, 0]
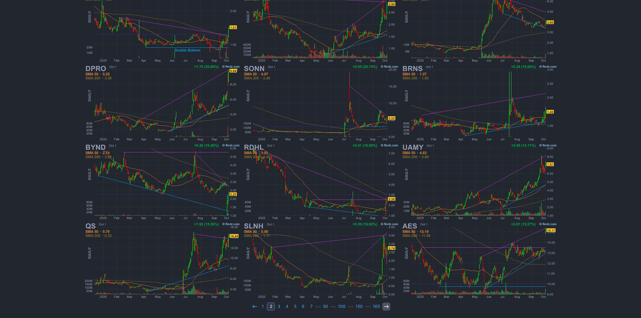
click at [384, 305] on icon at bounding box center [386, 306] width 5 height 5
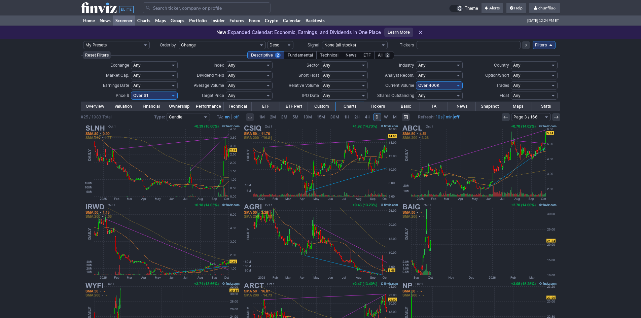
click at [507, 117] on icon at bounding box center [505, 116] width 5 height 5
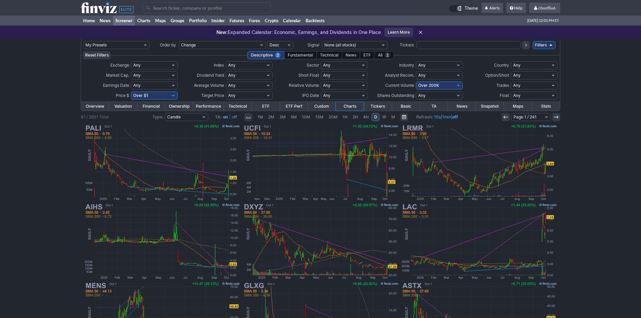
click at [189, 10] on input "Search" at bounding box center [207, 7] width 128 height 11
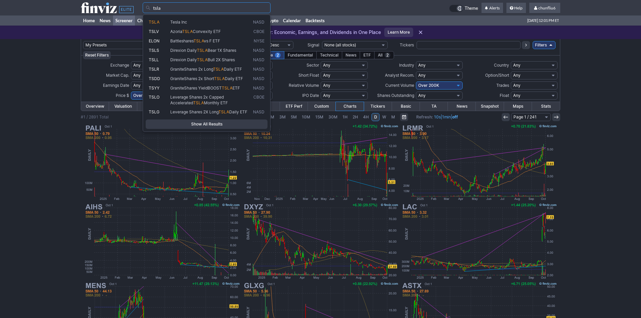
type input "tsla"
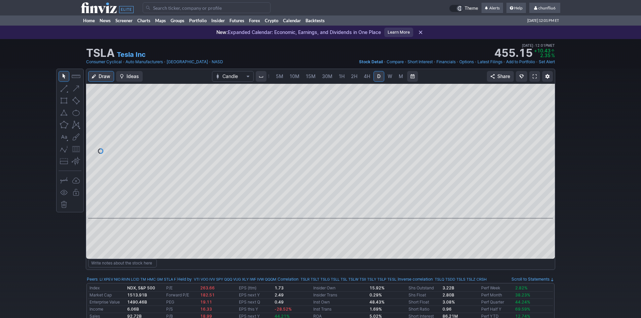
click at [278, 75] on span "5M" at bounding box center [279, 76] width 7 height 6
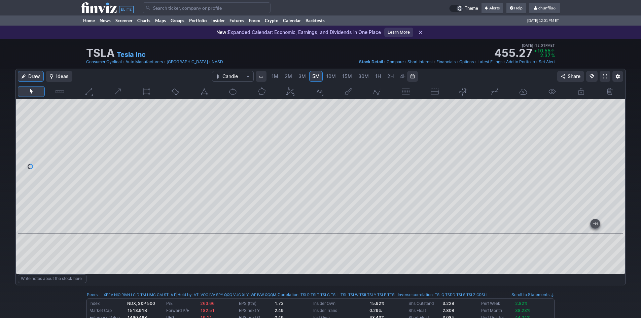
drag, startPoint x: 615, startPoint y: 132, endPoint x: 612, endPoint y: 146, distance: 15.0
click at [615, 142] on div at bounding box center [618, 165] width 14 height 118
click at [603, 74] on span at bounding box center [605, 76] width 4 height 5
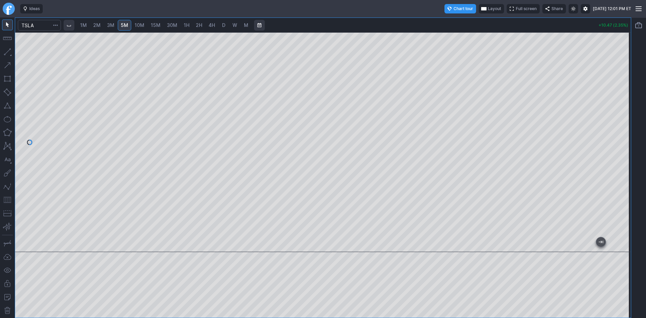
drag, startPoint x: 627, startPoint y: 80, endPoint x: 618, endPoint y: 121, distance: 41.7
click at [618, 121] on div at bounding box center [624, 140] width 14 height 203
click at [142, 23] on span "10M" at bounding box center [140, 25] width 10 height 6
drag, startPoint x: 627, startPoint y: 73, endPoint x: 622, endPoint y: 96, distance: 23.0
click at [622, 96] on div at bounding box center [624, 140] width 14 height 203
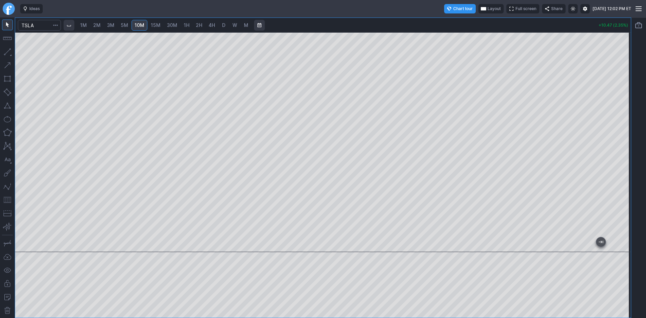
drag, startPoint x: 619, startPoint y: 115, endPoint x: 623, endPoint y: 97, distance: 18.3
click at [623, 97] on div at bounding box center [624, 140] width 14 height 203
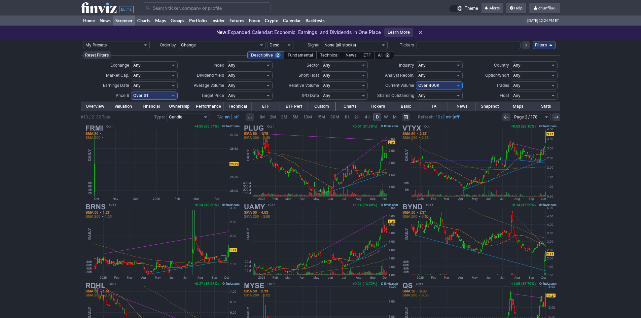
click at [507, 117] on icon at bounding box center [506, 116] width 5 height 5
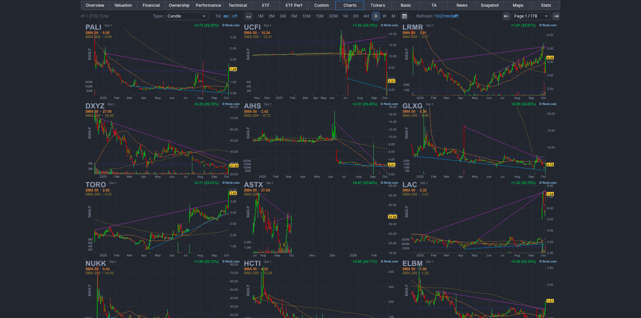
scroll to position [138, 0]
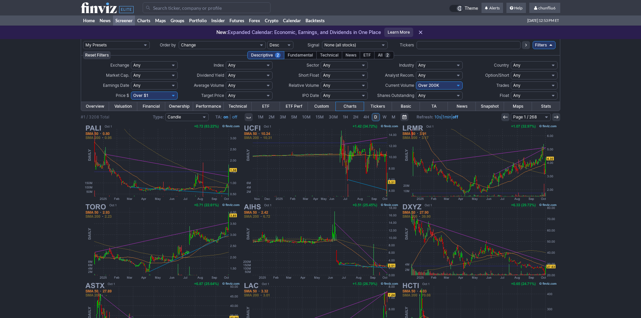
click at [161, 10] on input "Search" at bounding box center [207, 7] width 128 height 11
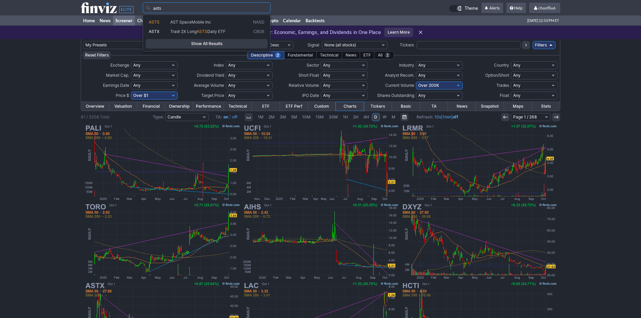
type input "asts"
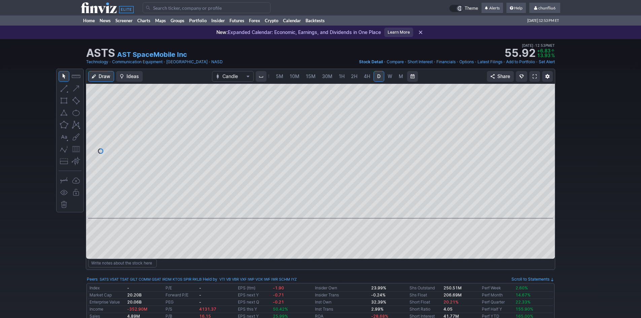
click at [278, 77] on span "5M" at bounding box center [279, 76] width 7 height 6
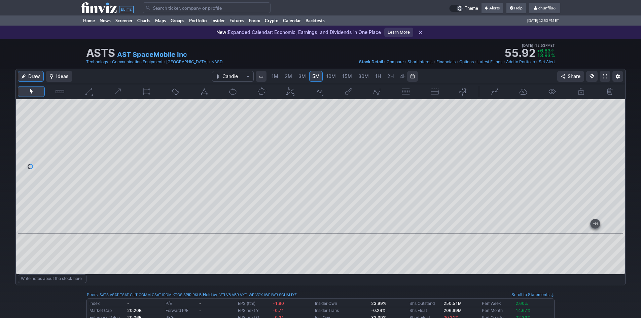
click at [272, 75] on span "1M" at bounding box center [274, 76] width 7 height 6
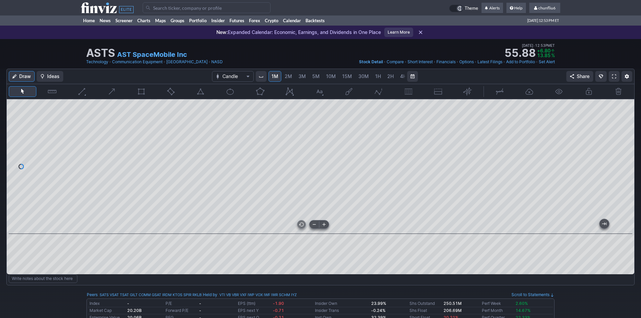
drag, startPoint x: 439, startPoint y: 224, endPoint x: 235, endPoint y: 226, distance: 203.2
click at [235, 226] on div at bounding box center [319, 227] width 602 height 7
click at [613, 76] on span at bounding box center [614, 76] width 4 height 5
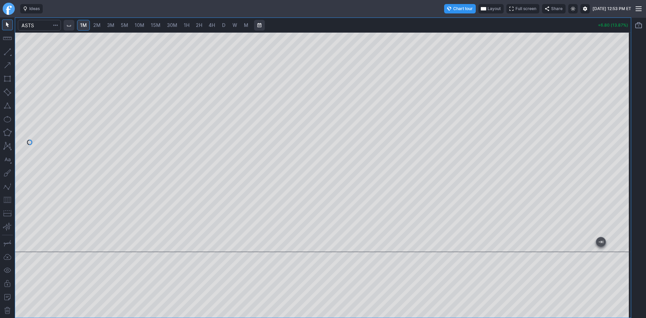
click at [10, 199] on button "button" at bounding box center [7, 199] width 11 height 11
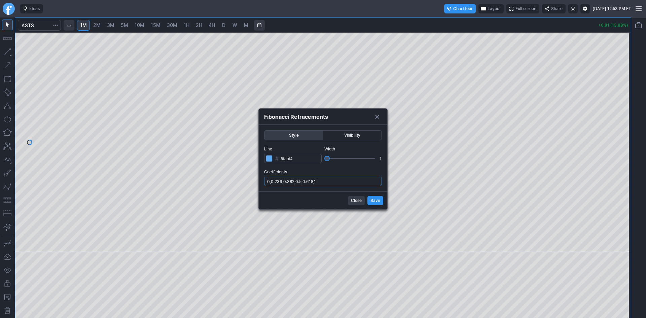
click at [350, 183] on input "0,0.236,0.382,0.5,0.618,1" at bounding box center [323, 181] width 118 height 9
type input "0,0.236,0.382,0.5,0.618,1,.786"
click at [374, 202] on span "Save" at bounding box center [375, 200] width 10 height 7
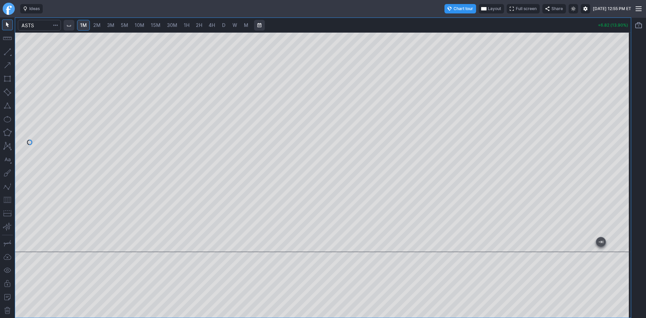
click at [482, 8] on span "button" at bounding box center [484, 8] width 4 height 5
click at [463, 20] on button "Layout" at bounding box center [460, 21] width 9 height 9
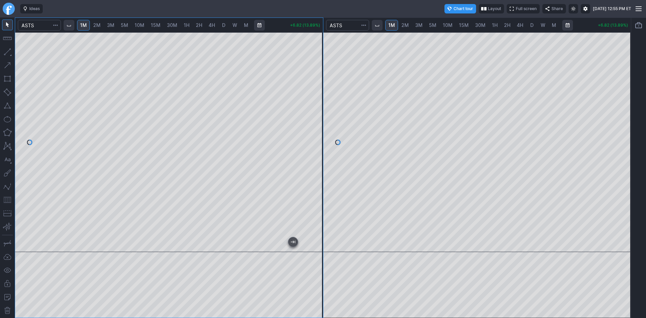
click at [530, 24] on span "D" at bounding box center [531, 25] width 3 height 6
drag, startPoint x: 514, startPoint y: 246, endPoint x: 629, endPoint y: 231, distance: 115.3
click at [646, 231] on div "1M 2M 3M 5M 10M 15M 30M 1H 2H 4H D W M +6.74 (13.73%) 1M 2M 3M 5M 10M 15M 30M 1…" at bounding box center [323, 167] width 646 height 300
drag, startPoint x: 624, startPoint y: 81, endPoint x: 626, endPoint y: 120, distance: 39.1
click at [626, 119] on div at bounding box center [624, 140] width 14 height 203
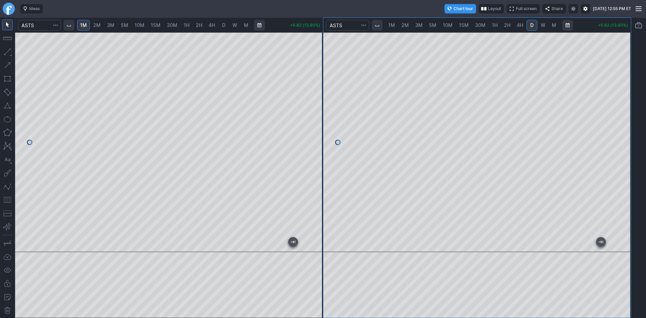
drag, startPoint x: 526, startPoint y: 248, endPoint x: 641, endPoint y: 220, distance: 118.2
click at [646, 228] on div "1M 2M 3M 5M 10M 15M 30M 1H 2H 4H D W M +6.82 (13.90%) 1M 2M 3M 5M 10M 15M 30M 1…" at bounding box center [323, 167] width 646 height 300
drag, startPoint x: 624, startPoint y: 122, endPoint x: 624, endPoint y: 109, distance: 13.5
click at [624, 109] on div at bounding box center [624, 140] width 14 height 203
drag, startPoint x: 323, startPoint y: 77, endPoint x: 311, endPoint y: 133, distance: 56.7
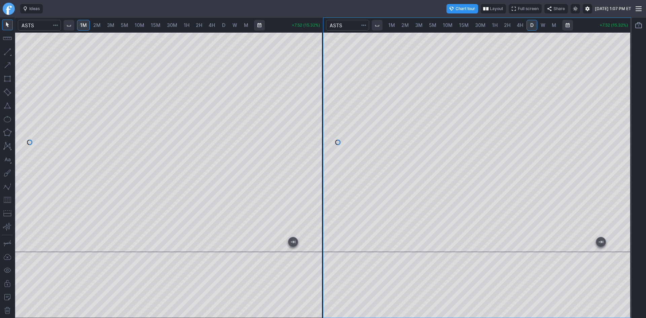
click at [311, 133] on div at bounding box center [316, 140] width 14 height 203
click at [194, 29] on div "1M 2M 3M 5M 10M 15M 30M 1H 2H 4H D W M" at bounding box center [164, 25] width 176 height 12
click at [99, 24] on span "2M" at bounding box center [96, 25] width 7 height 6
click at [110, 26] on span "3M" at bounding box center [110, 25] width 7 height 6
drag, startPoint x: 313, startPoint y: 95, endPoint x: 310, endPoint y: 114, distance: 19.4
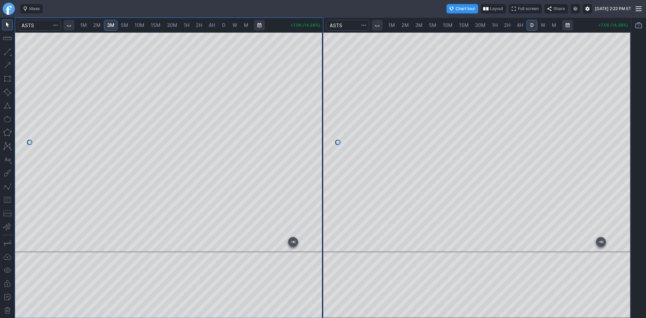
click at [311, 113] on div at bounding box center [316, 140] width 14 height 203
